Goal: Communication & Community: Share content

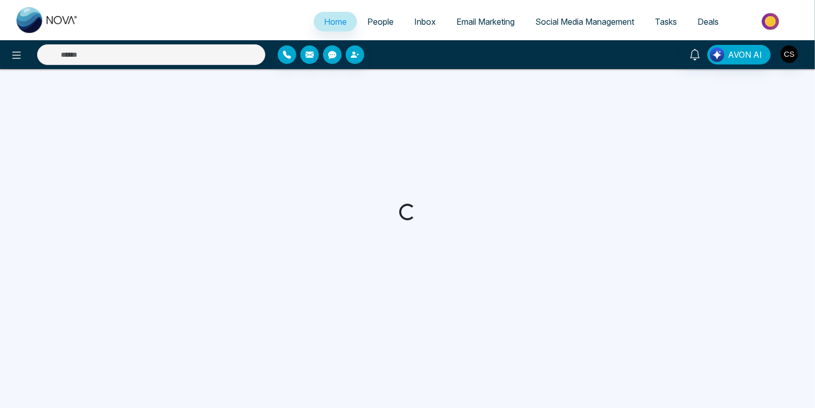
select select "*"
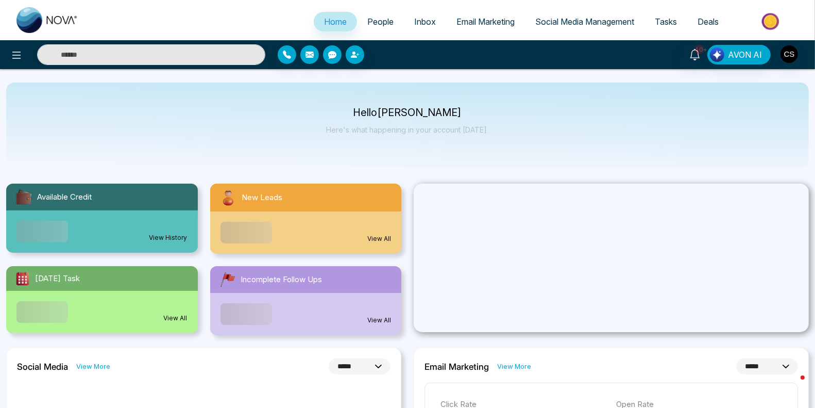
click at [381, 26] on span "People" at bounding box center [380, 21] width 26 height 10
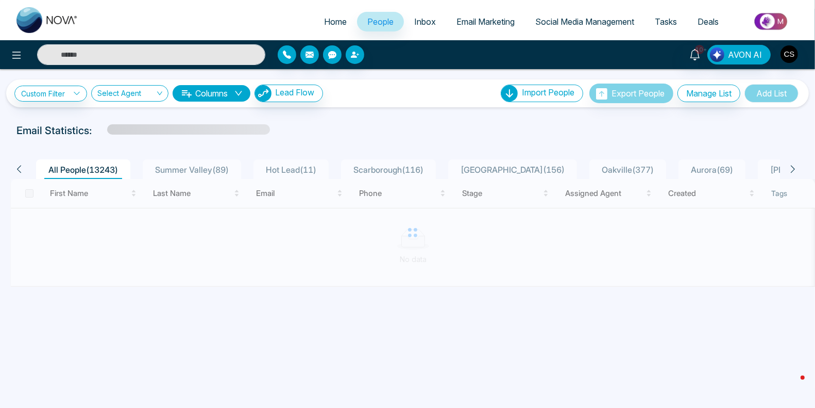
click at [485, 19] on span "Email Marketing" at bounding box center [485, 21] width 58 height 10
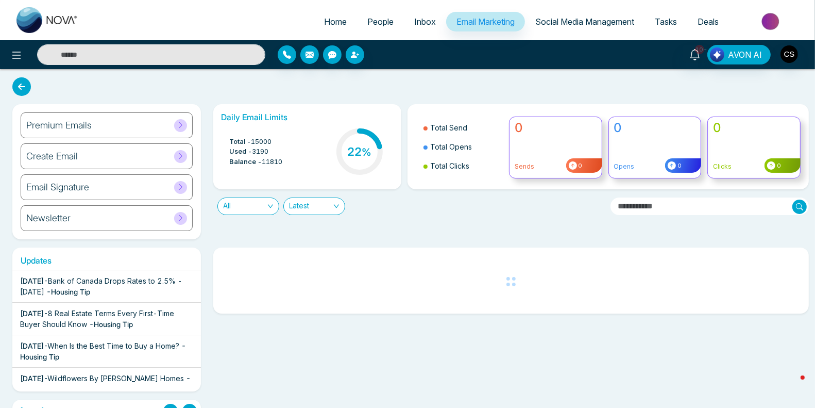
click at [207, 55] on input "text" at bounding box center [151, 54] width 228 height 21
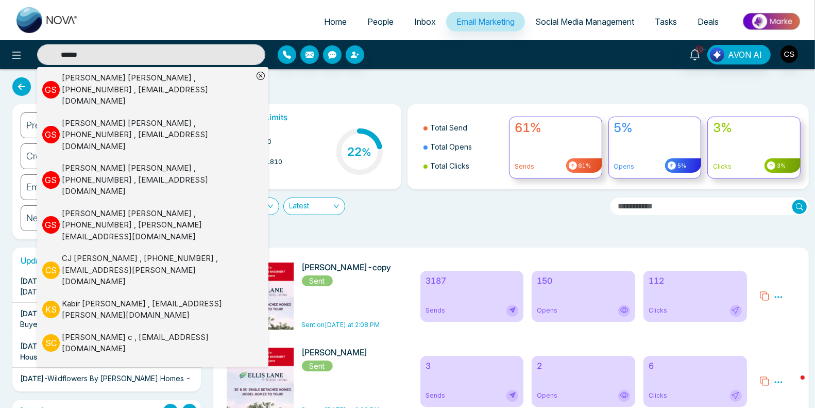
type input "******"
click at [96, 87] on div "[PERSON_NAME] , [PHONE_NUMBER] , [EMAIL_ADDRESS][DOMAIN_NAME]" at bounding box center [157, 89] width 191 height 35
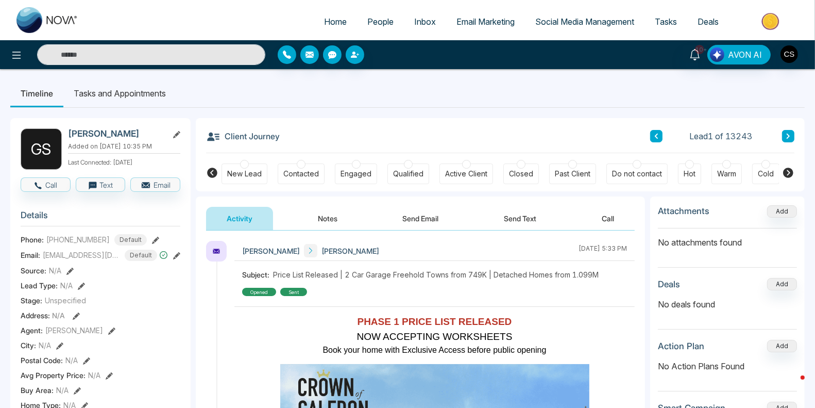
click at [333, 26] on span "Home" at bounding box center [335, 21] width 23 height 10
select select "*"
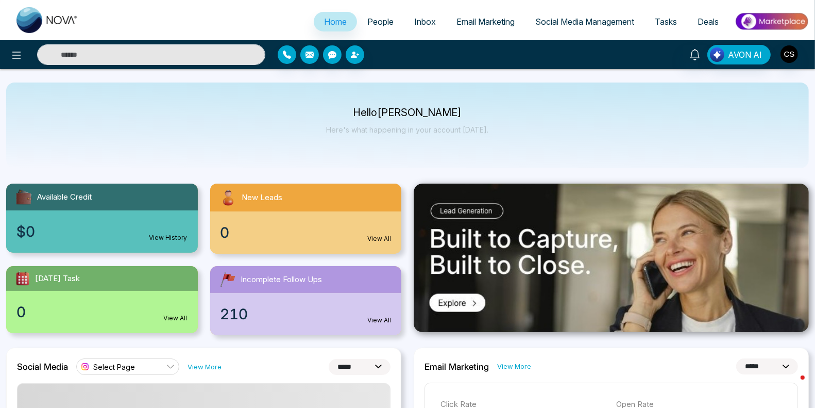
click at [494, 16] on link "Email Marketing" at bounding box center [485, 22] width 79 height 20
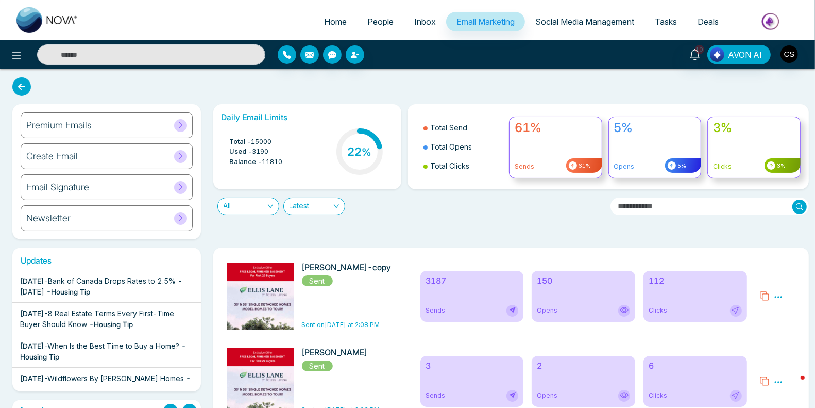
click at [761, 292] on icon at bounding box center [764, 296] width 10 height 10
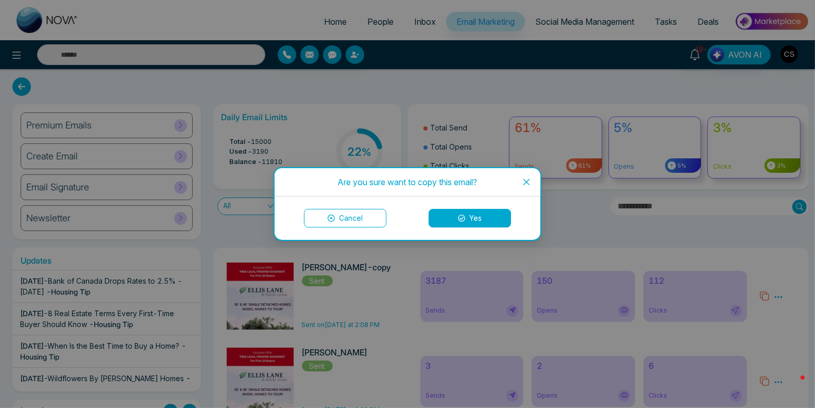
click at [472, 217] on button "Yes" at bounding box center [470, 218] width 82 height 19
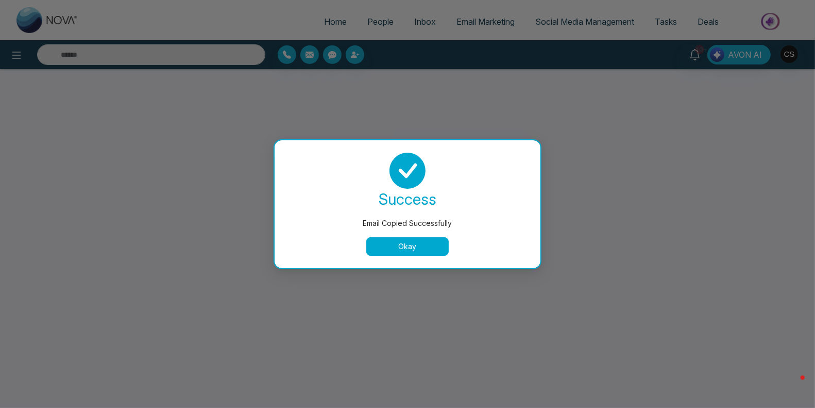
click at [431, 245] on button "Okay" at bounding box center [407, 246] width 82 height 19
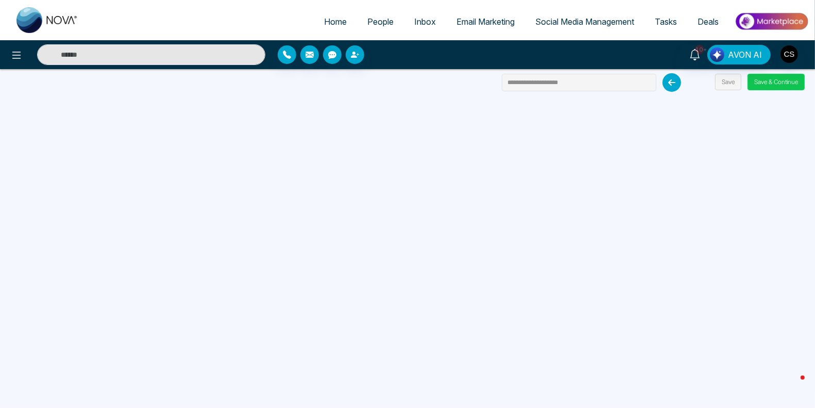
click at [763, 80] on button "Save & Continue" at bounding box center [776, 82] width 57 height 16
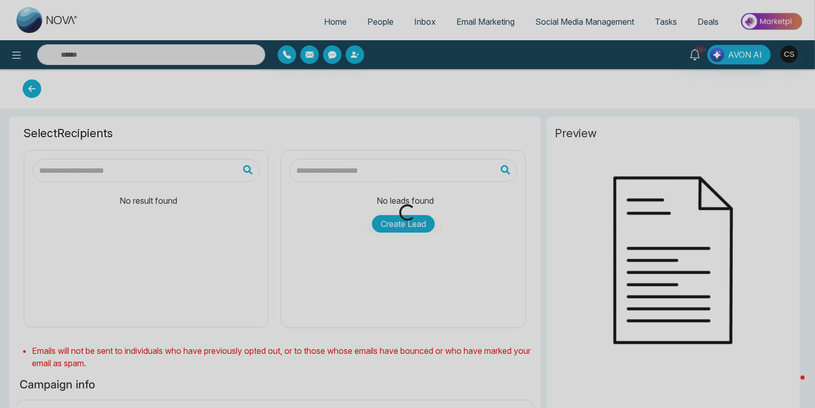
type input "**********"
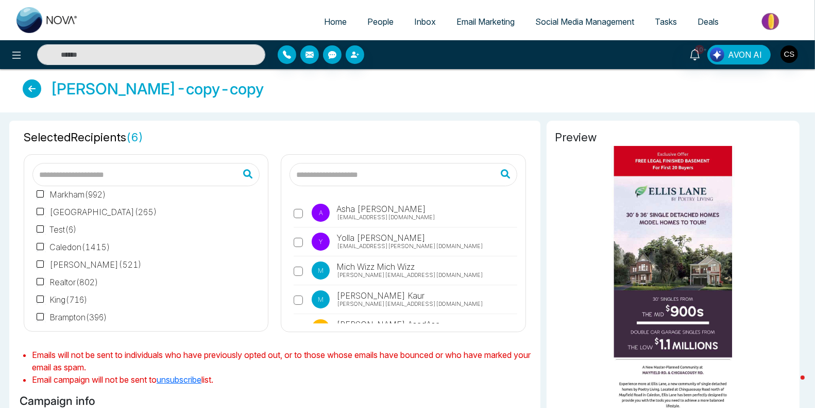
click at [350, 174] on input "text" at bounding box center [403, 174] width 227 height 23
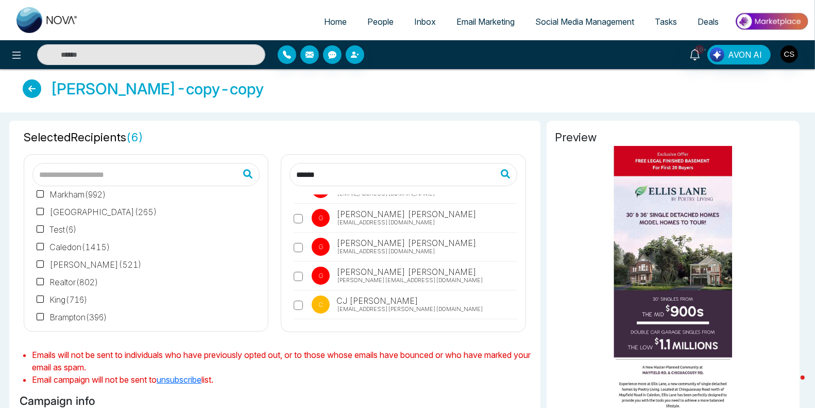
type input "******"
click at [507, 177] on icon at bounding box center [509, 174] width 32 height 26
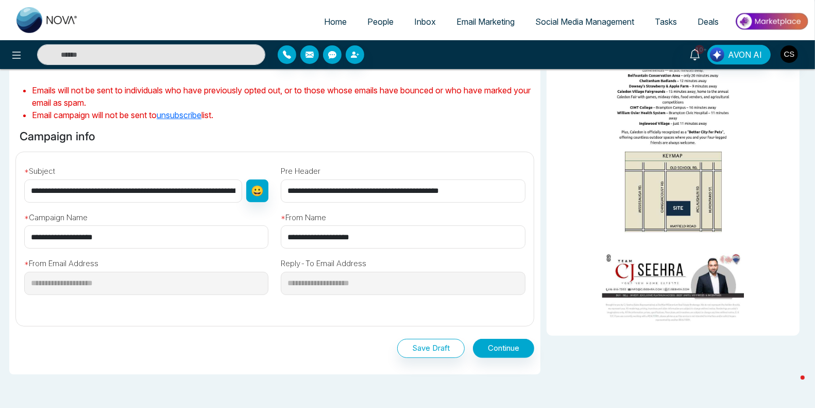
scroll to position [319, 0]
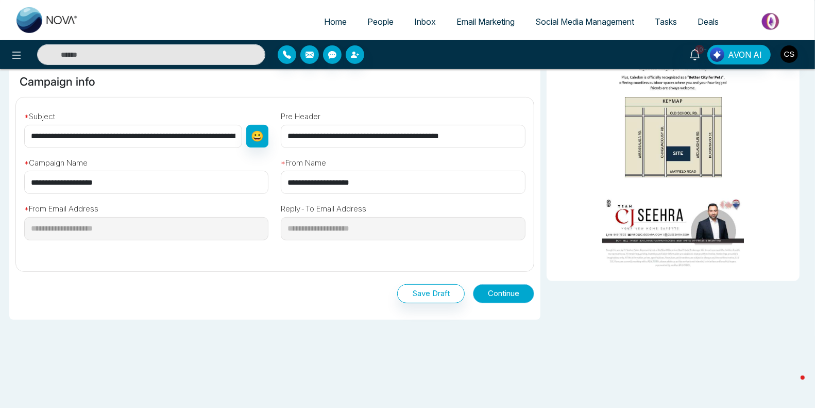
click at [500, 294] on button "Continue" at bounding box center [503, 293] width 61 height 19
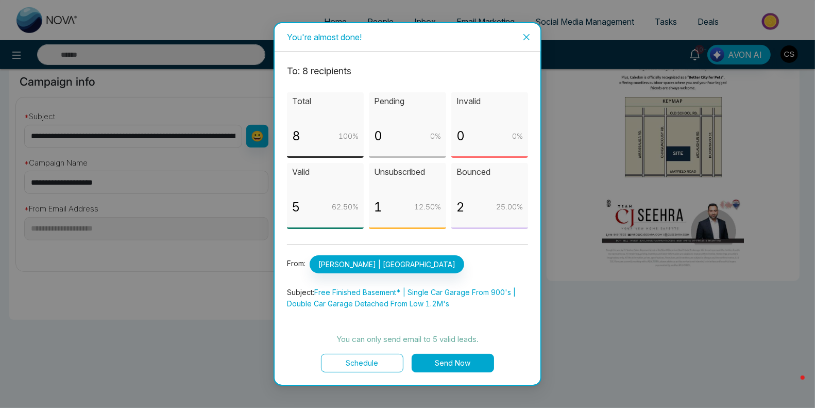
click at [466, 364] on button "Send Now" at bounding box center [453, 362] width 82 height 19
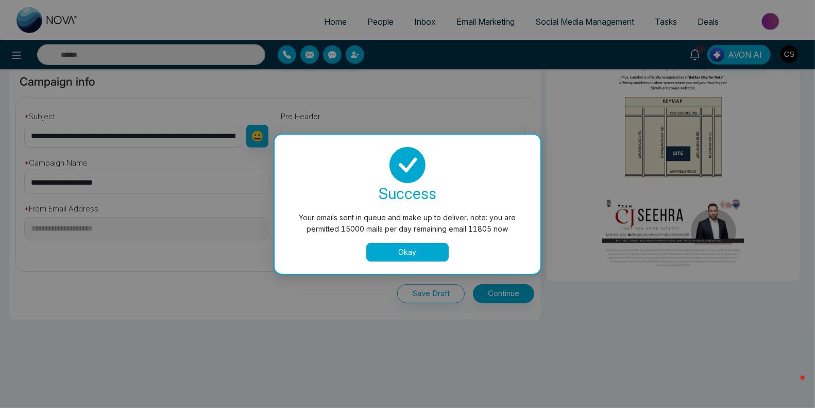
click at [414, 247] on button "Okay" at bounding box center [407, 252] width 82 height 19
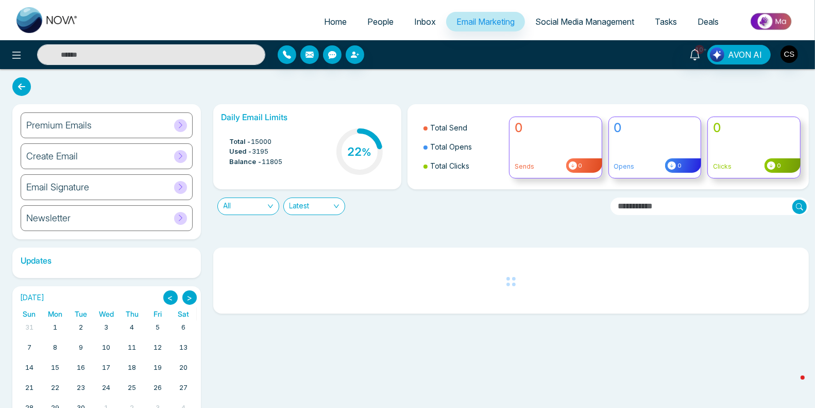
click at [375, 21] on span "People" at bounding box center [380, 21] width 26 height 10
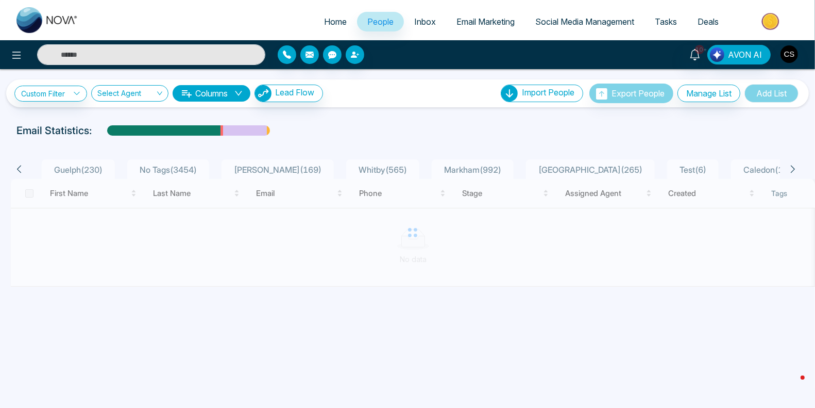
scroll to position [0, 891]
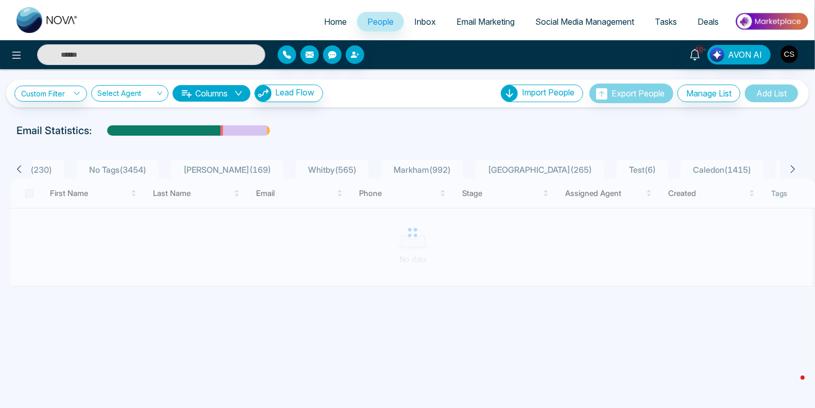
click at [625, 170] on span "Test ( 6 )" at bounding box center [642, 169] width 35 height 10
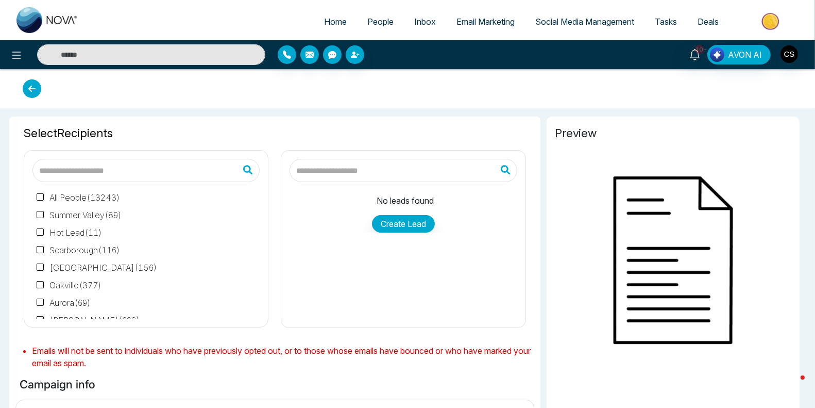
click at [371, 20] on span "People" at bounding box center [380, 21] width 26 height 10
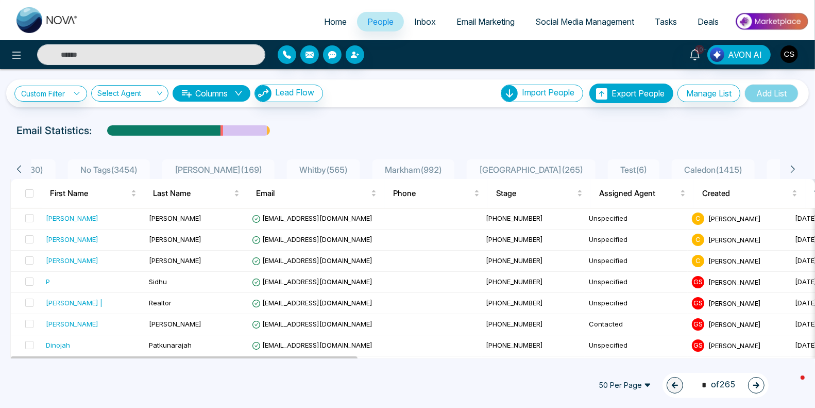
scroll to position [0, 923]
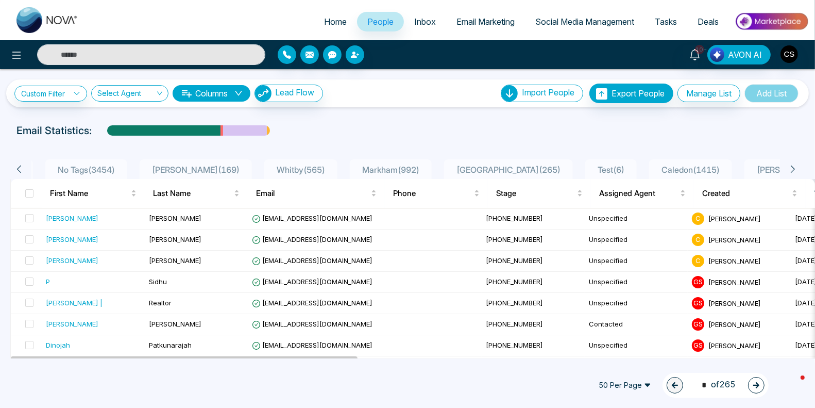
click at [594, 166] on span "Test ( 6 )" at bounding box center [611, 169] width 35 height 10
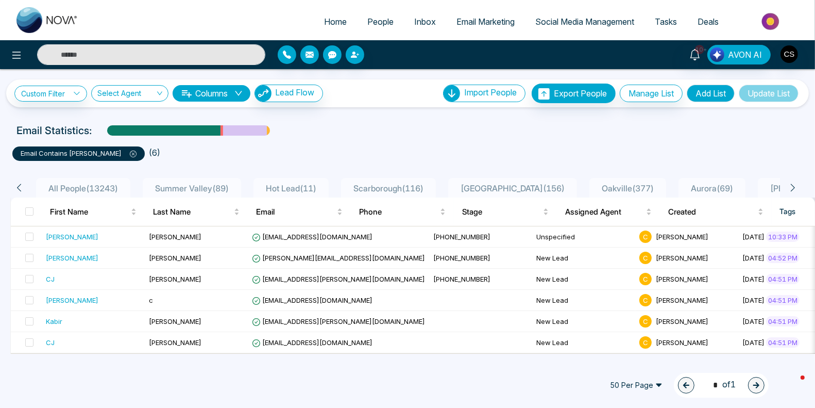
click at [192, 54] on input "text" at bounding box center [151, 54] width 228 height 21
click at [130, 154] on icon at bounding box center [133, 153] width 7 height 7
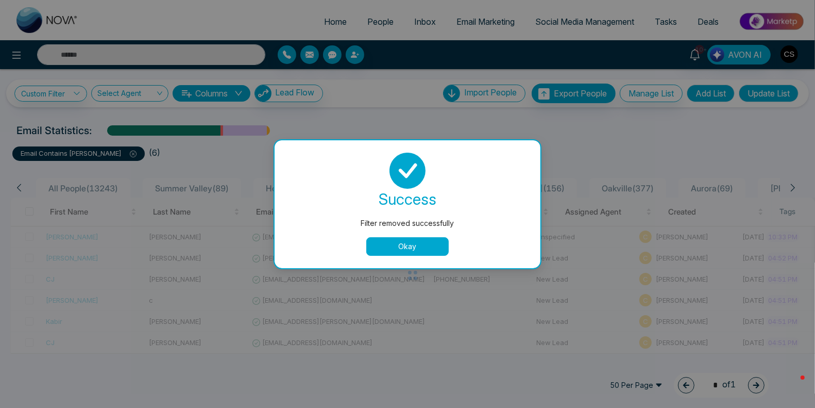
click at [405, 245] on button "Okay" at bounding box center [407, 246] width 82 height 19
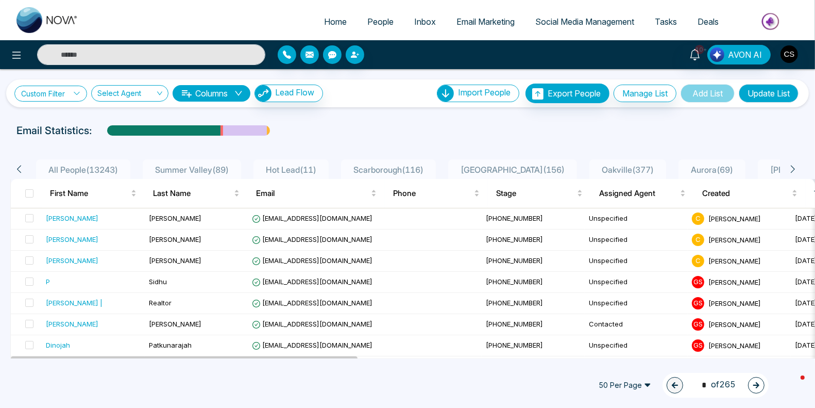
click at [78, 92] on icon at bounding box center [76, 93] width 7 height 7
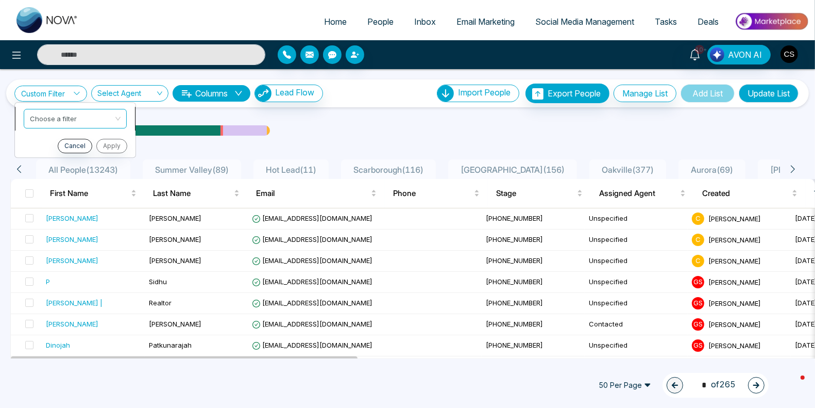
click at [78, 116] on input "search" at bounding box center [71, 116] width 83 height 15
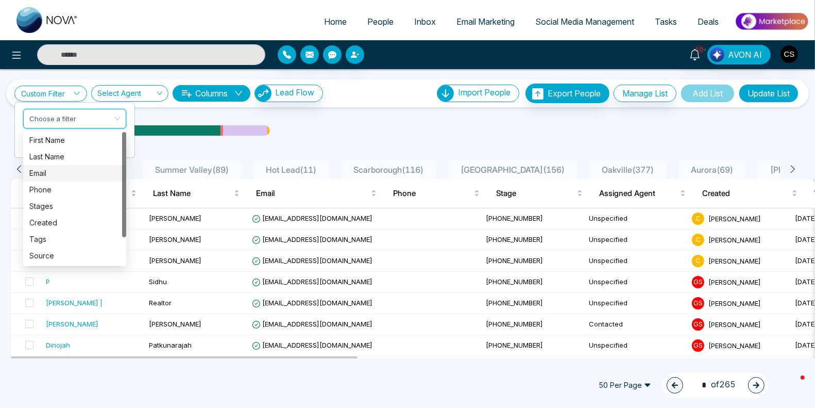
click at [74, 175] on div "Email" at bounding box center [74, 172] width 91 height 11
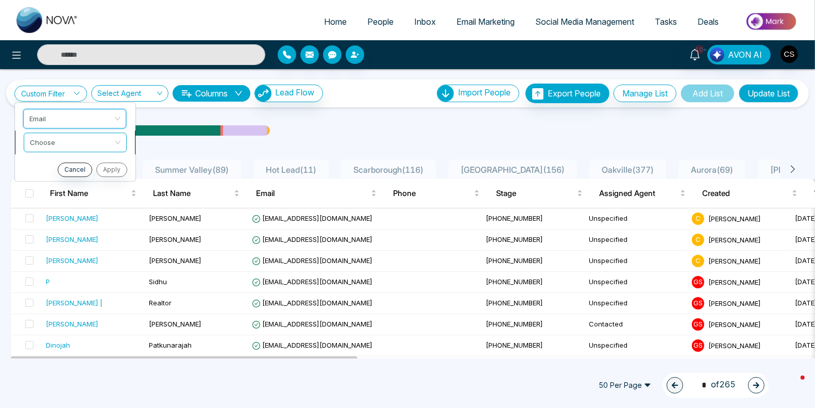
click at [91, 142] on input "search" at bounding box center [71, 140] width 83 height 15
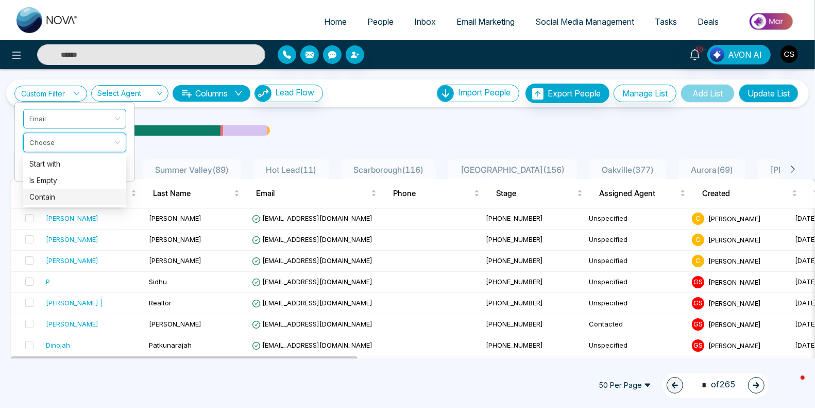
click at [77, 195] on div "Contain" at bounding box center [74, 196] width 91 height 11
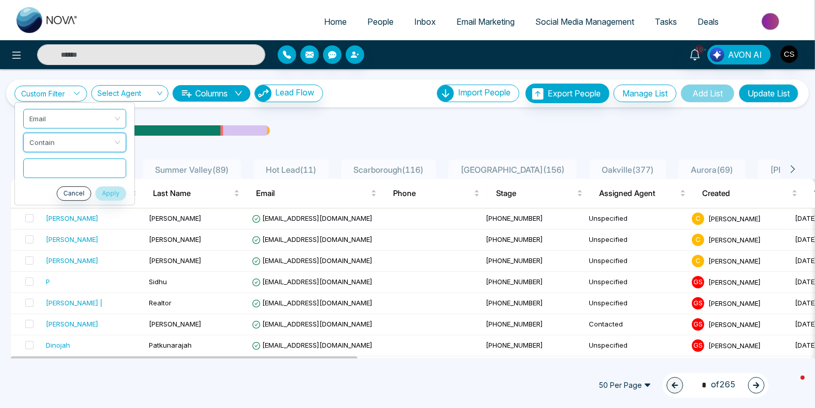
click at [73, 174] on input "text" at bounding box center [74, 168] width 103 height 20
click at [87, 112] on span "Email" at bounding box center [75, 118] width 91 height 19
type input "*"
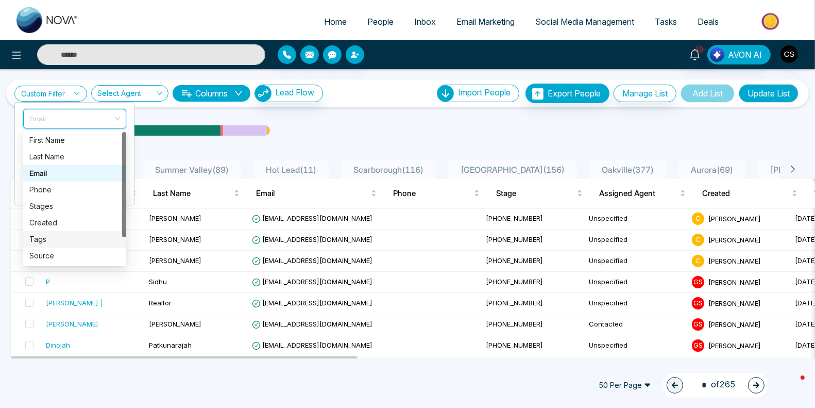
click at [53, 237] on div "Tags" at bounding box center [74, 238] width 91 height 11
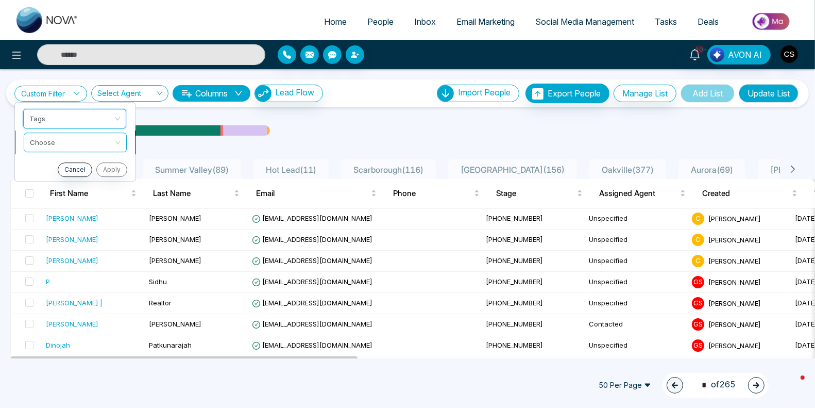
click at [54, 144] on input "search" at bounding box center [71, 140] width 83 height 15
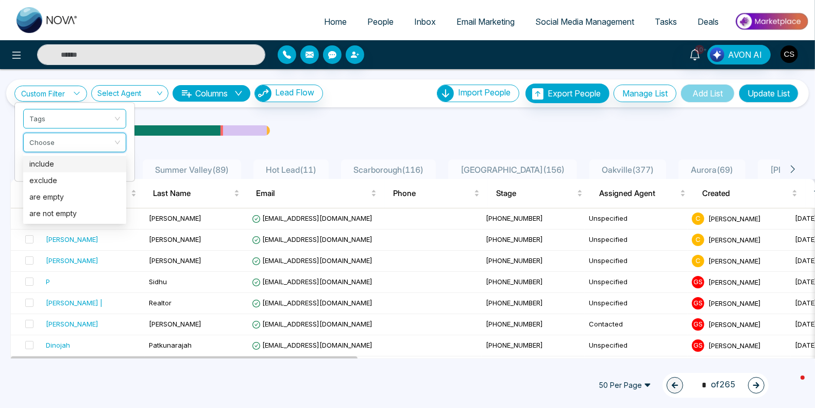
click at [83, 105] on ul "Tags Choose Cancel Apply" at bounding box center [74, 141] width 121 height 79
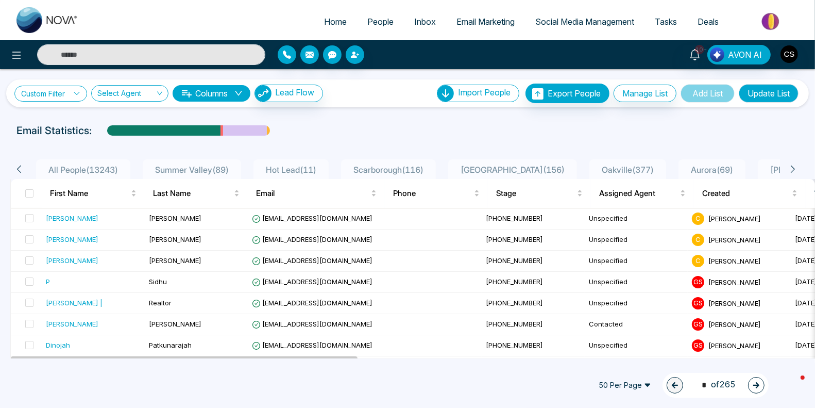
click at [73, 96] on link "Custom Filter" at bounding box center [50, 94] width 73 height 16
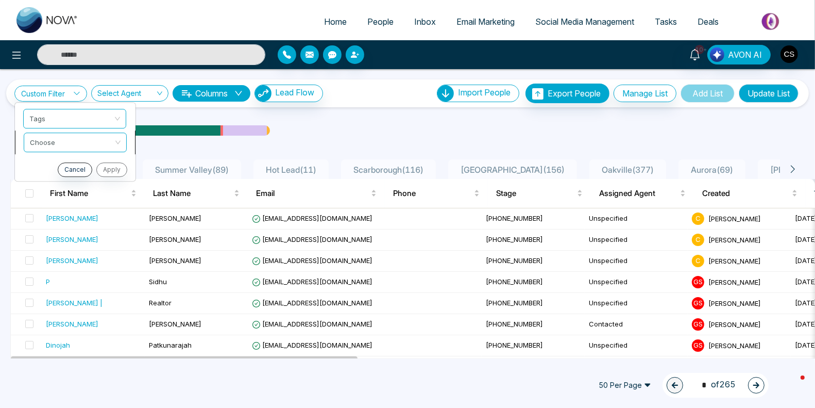
click at [63, 144] on input "search" at bounding box center [71, 140] width 83 height 15
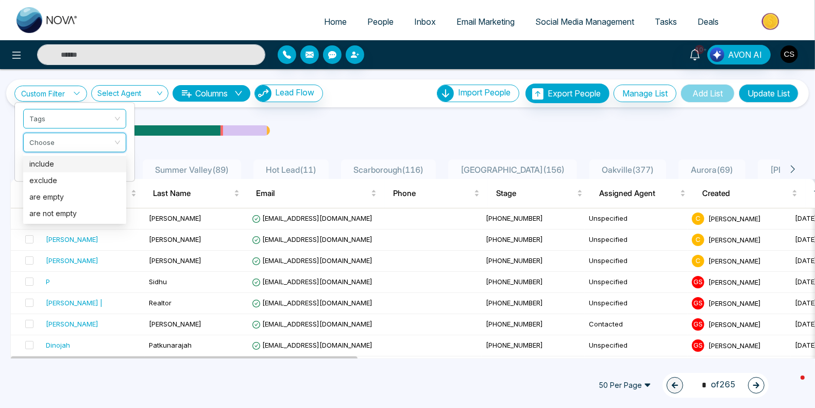
click at [61, 162] on div "include" at bounding box center [74, 163] width 91 height 11
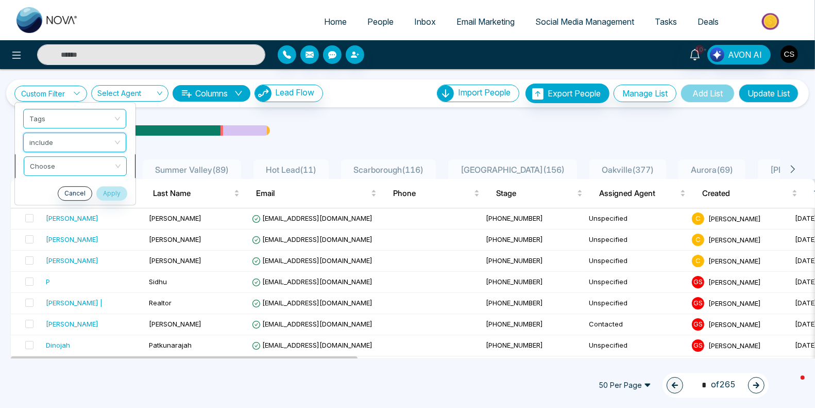
click at [54, 166] on input "search" at bounding box center [71, 164] width 83 height 15
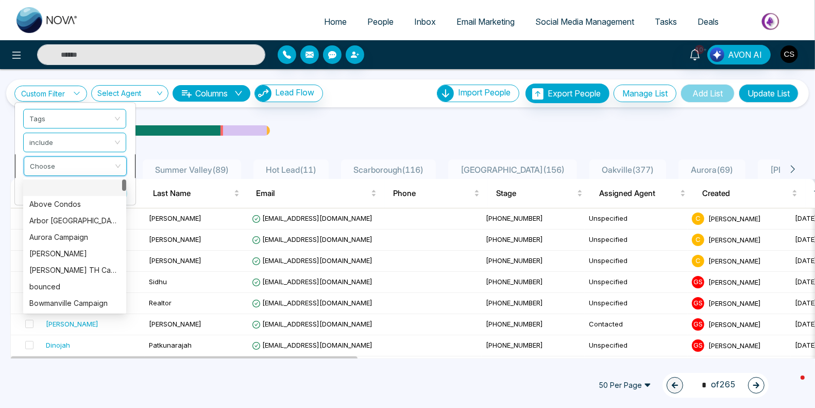
click at [54, 166] on input "search" at bounding box center [71, 164] width 83 height 15
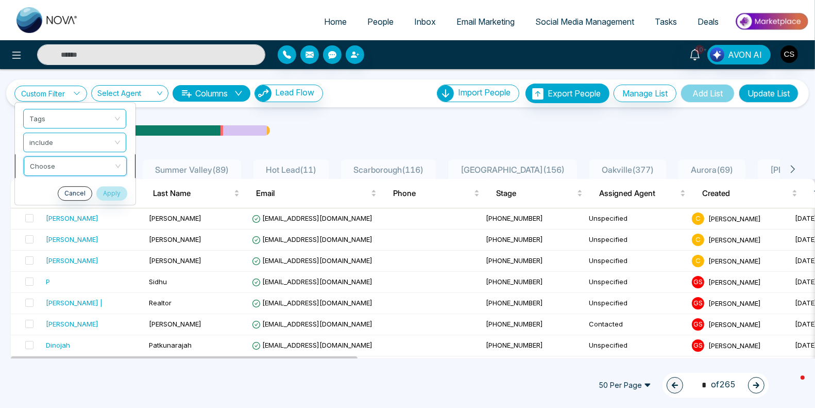
click at [70, 166] on input "search" at bounding box center [71, 164] width 83 height 15
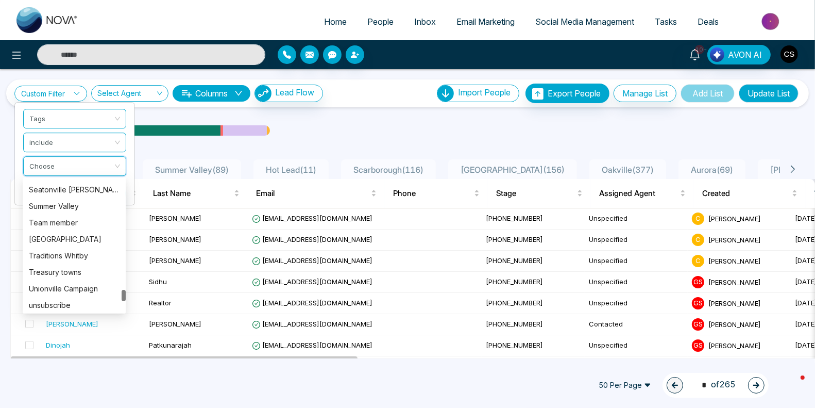
scroll to position [1237, 0]
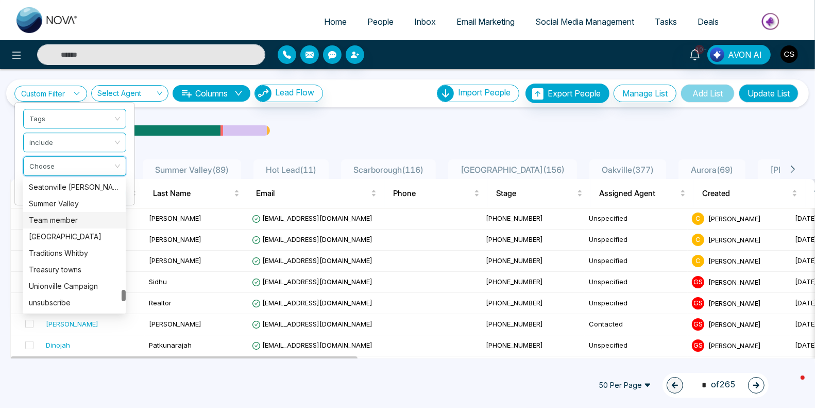
click at [75, 224] on div "Team member" at bounding box center [74, 219] width 91 height 11
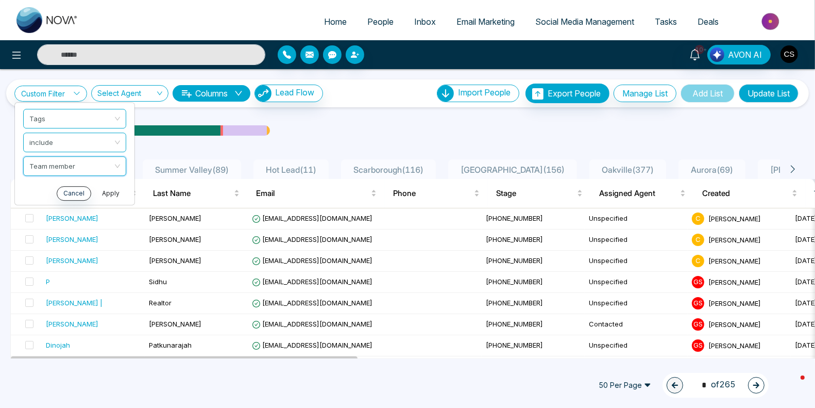
click at [113, 191] on button "Apply" at bounding box center [110, 193] width 31 height 14
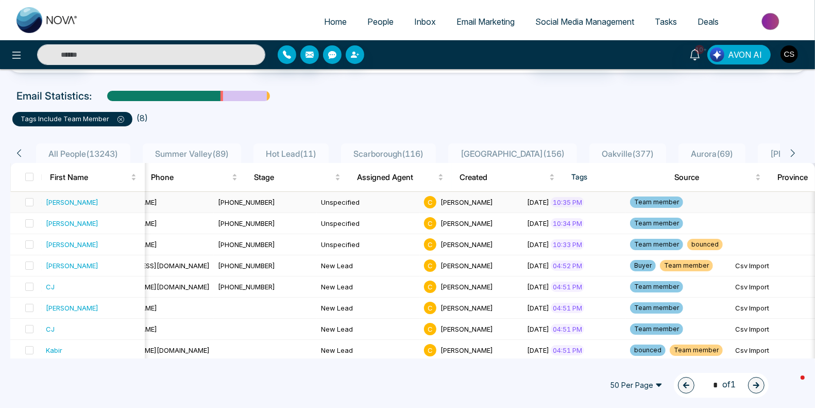
scroll to position [0, 0]
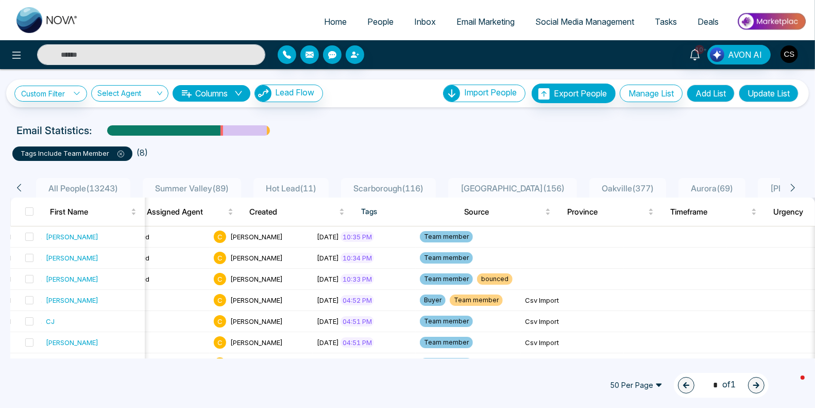
click at [768, 90] on button "Update List" at bounding box center [769, 93] width 60 height 18
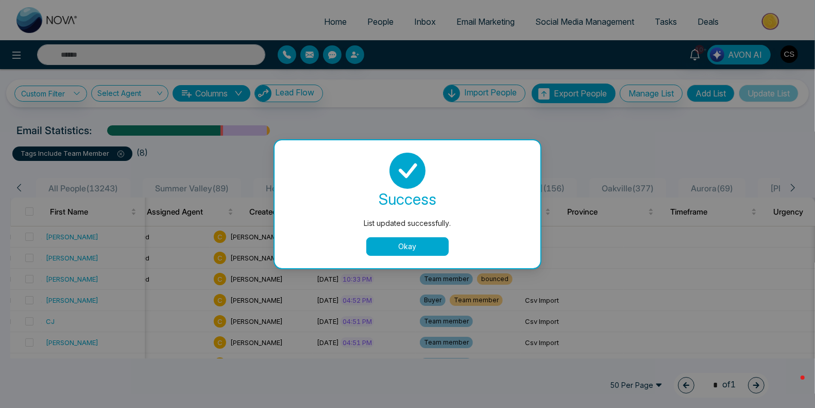
click at [379, 241] on button "Okay" at bounding box center [407, 246] width 82 height 19
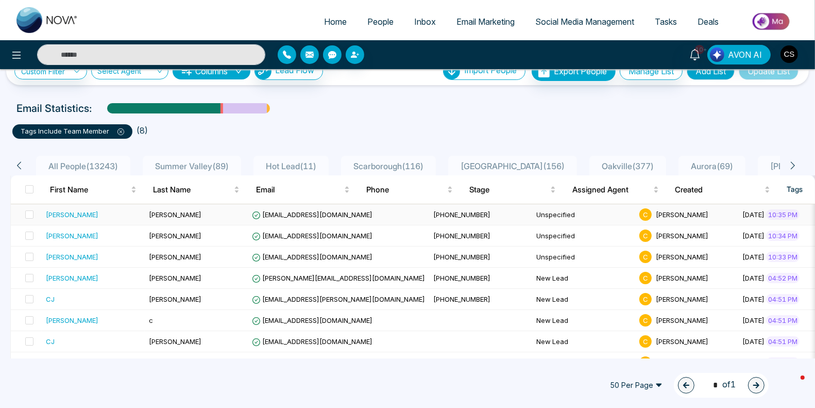
click at [315, 206] on td "[EMAIL_ADDRESS][DOMAIN_NAME]" at bounding box center [338, 214] width 181 height 21
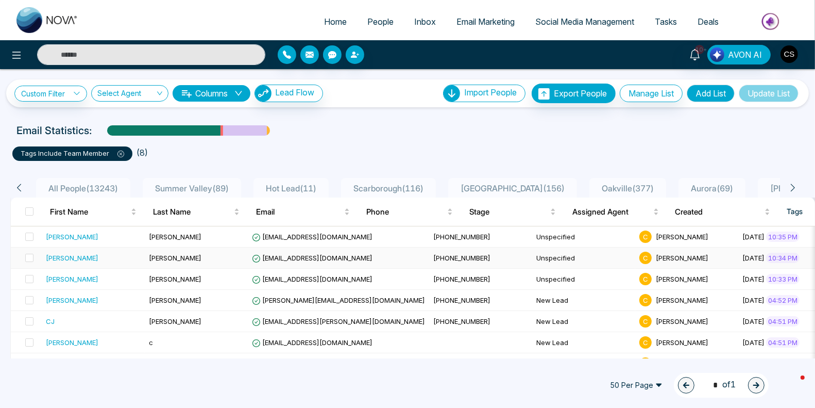
click at [289, 260] on td "[EMAIL_ADDRESS][DOMAIN_NAME]" at bounding box center [338, 257] width 181 height 21
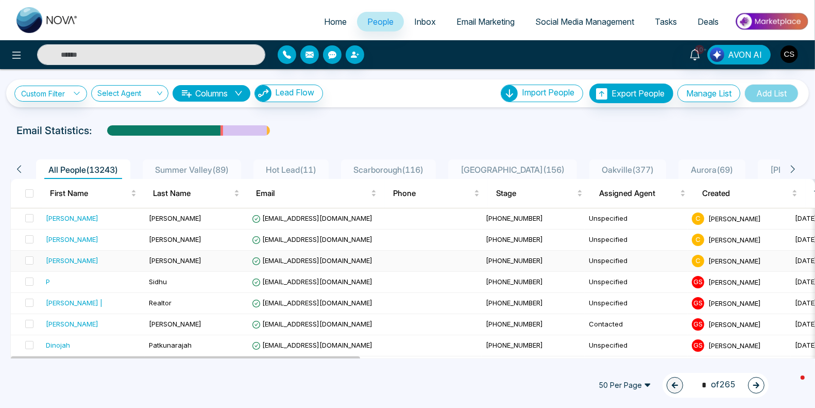
click at [218, 262] on td "[PERSON_NAME]" at bounding box center [196, 260] width 103 height 21
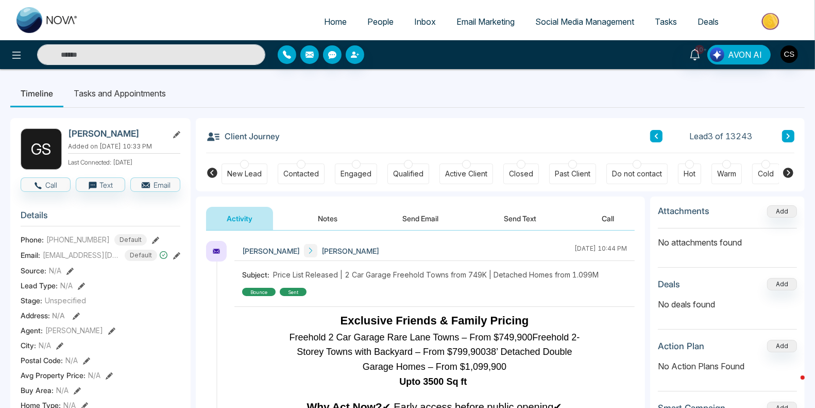
scroll to position [792, 0]
